Goal: Transaction & Acquisition: Purchase product/service

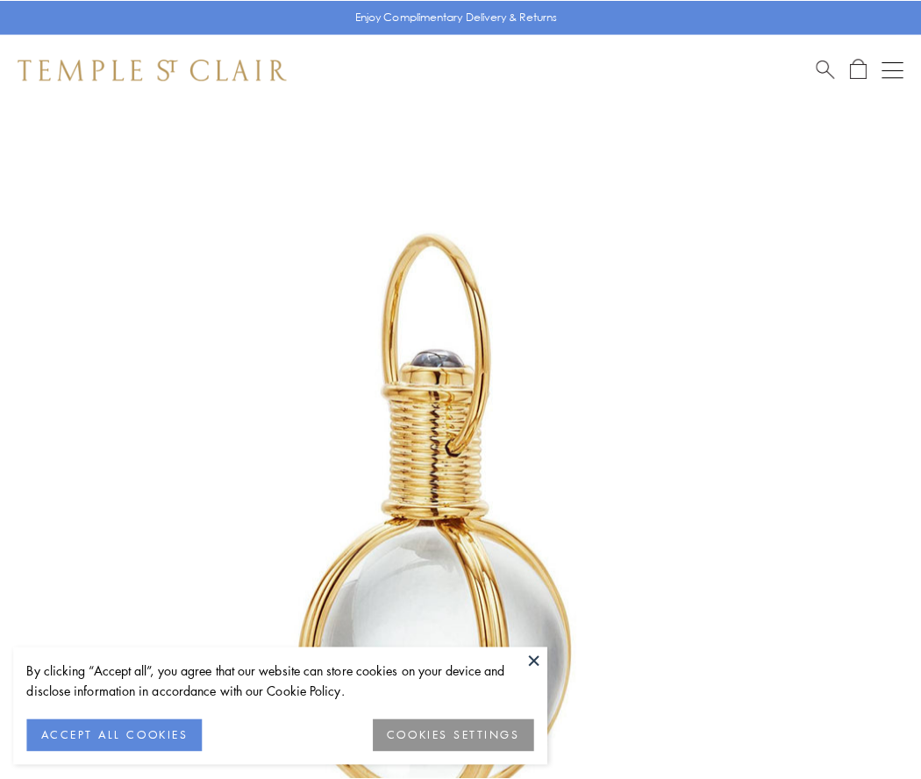
scroll to position [458, 0]
